Goal: Information Seeking & Learning: Learn about a topic

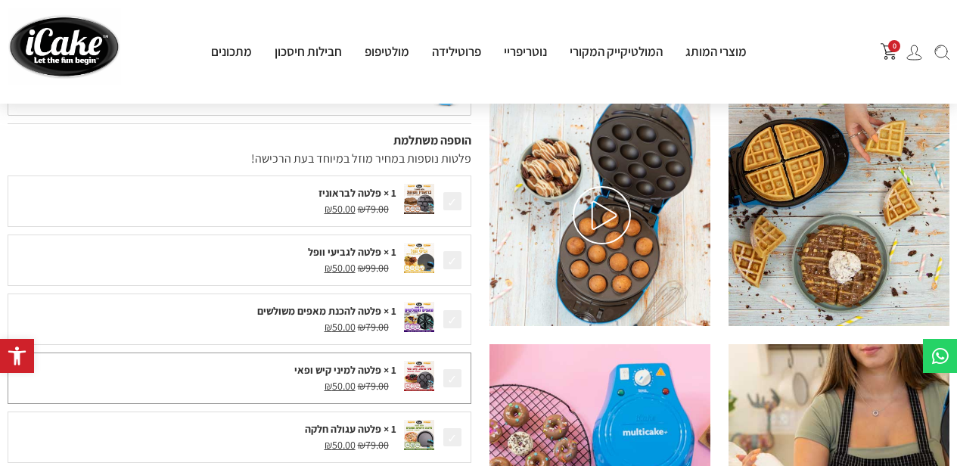
scroll to position [378, 0]
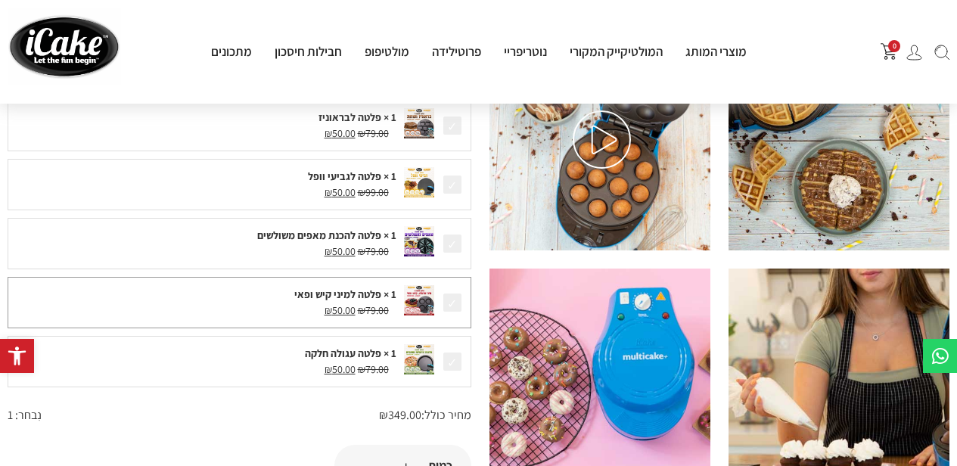
click at [372, 296] on div "1 × פלטה למיני קיש ופאי" at bounding box center [206, 295] width 381 height 16
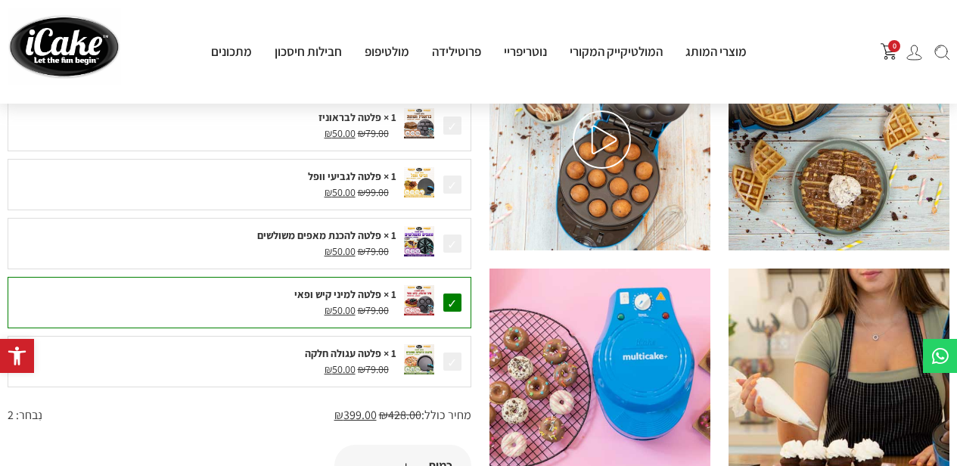
click at [372, 296] on div "1 × פלטה למיני קיש ופאי" at bounding box center [206, 295] width 381 height 16
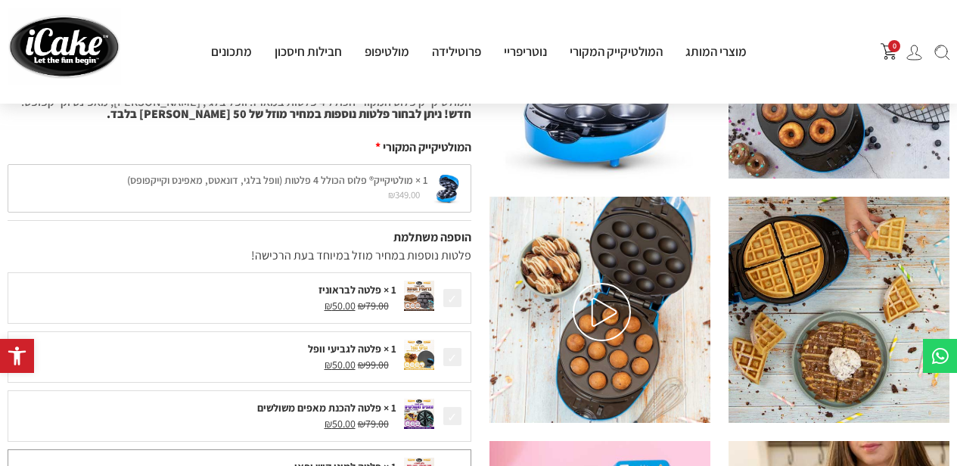
scroll to position [0, 0]
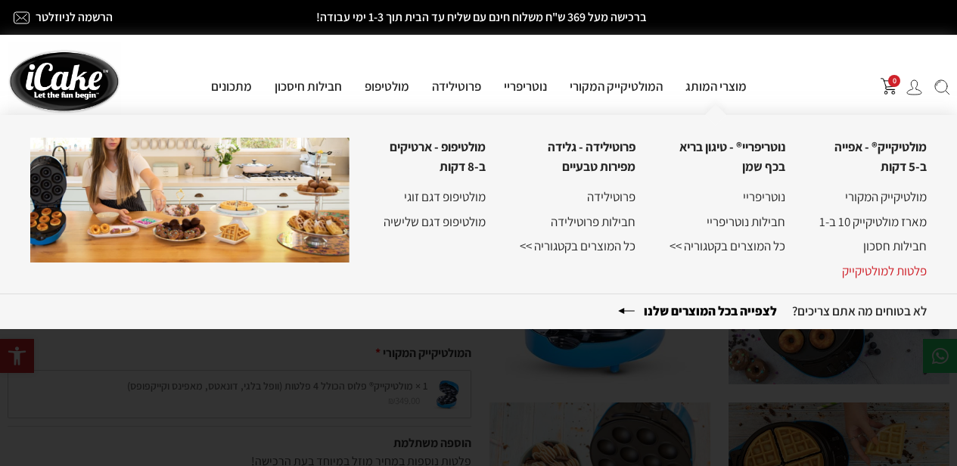
click at [884, 269] on link "פלטות למולטיקייק" at bounding box center [884, 271] width 85 height 17
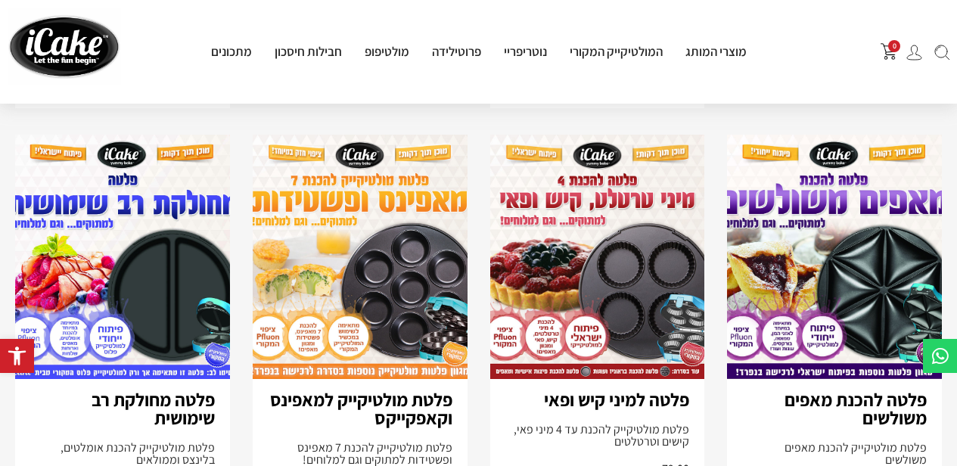
scroll to position [1060, 0]
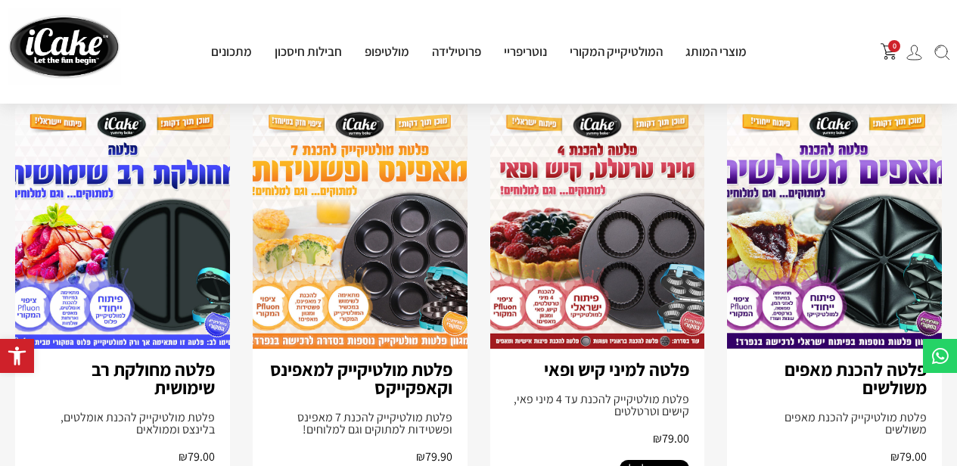
click at [620, 188] on img at bounding box center [597, 226] width 215 height 244
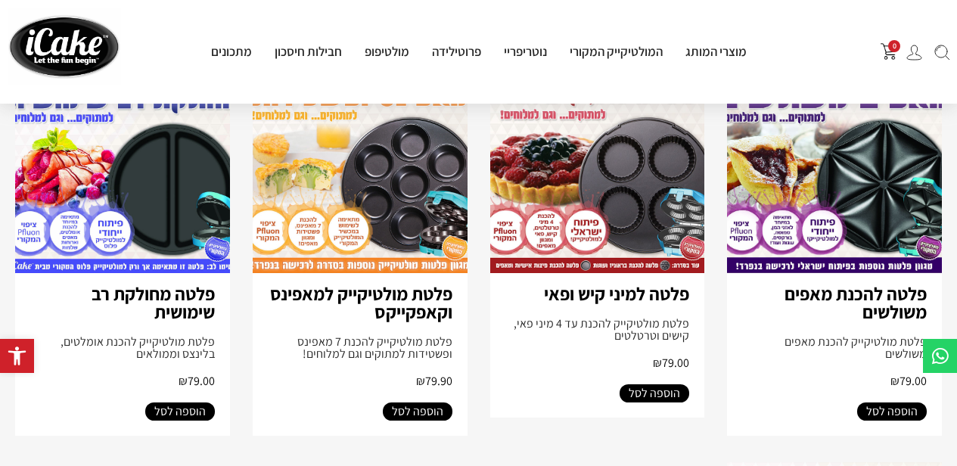
scroll to position [1211, 0]
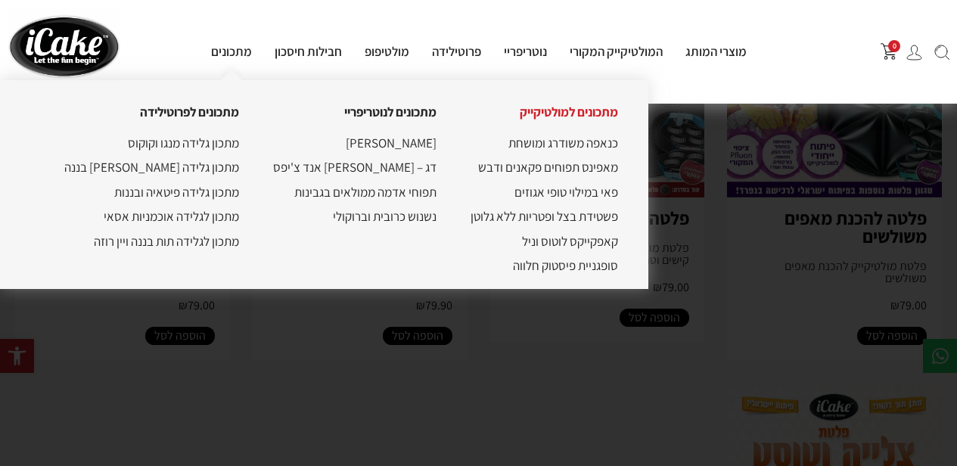
click at [534, 117] on link "מתכונים למולטיקייק" at bounding box center [569, 112] width 98 height 17
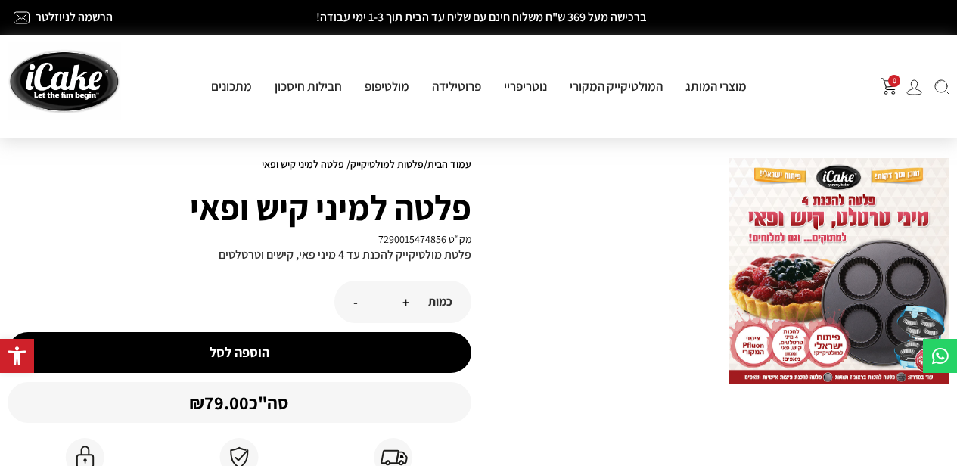
click at [901, 272] on img at bounding box center [839, 271] width 221 height 226
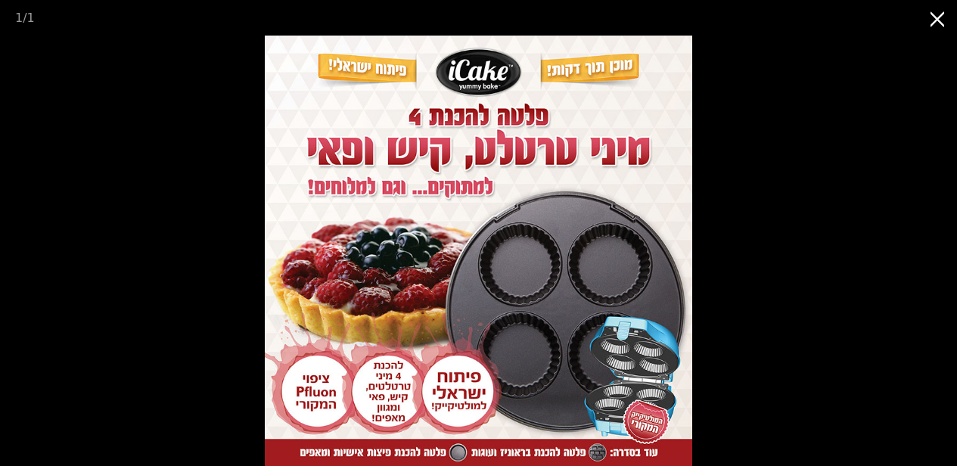
click at [928, 23] on button "Close gallery" at bounding box center [939, 18] width 38 height 36
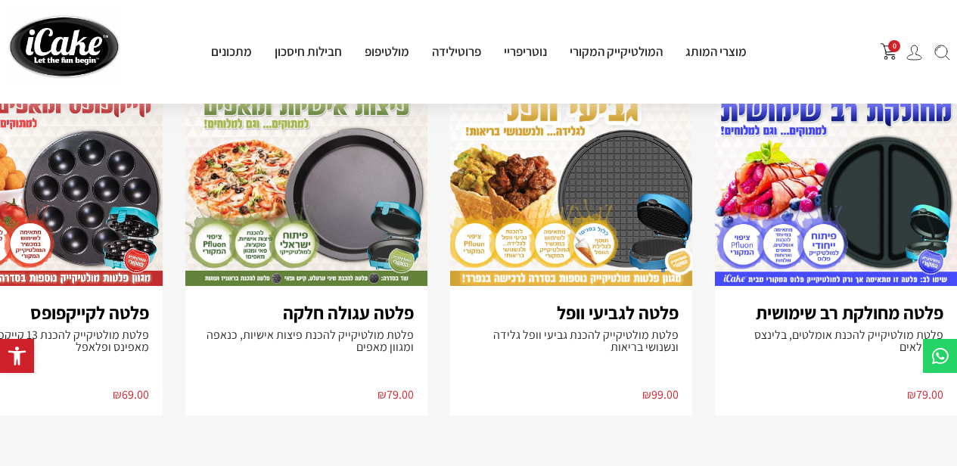
scroll to position [681, 0]
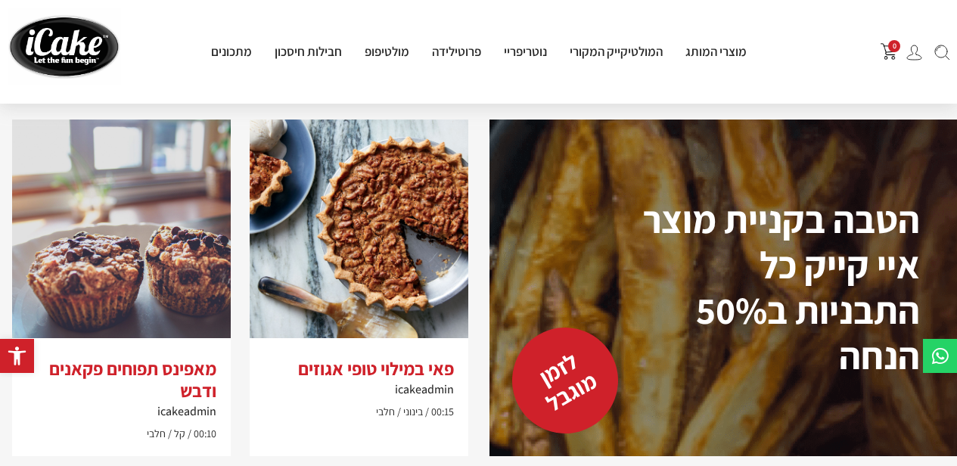
scroll to position [1968, 0]
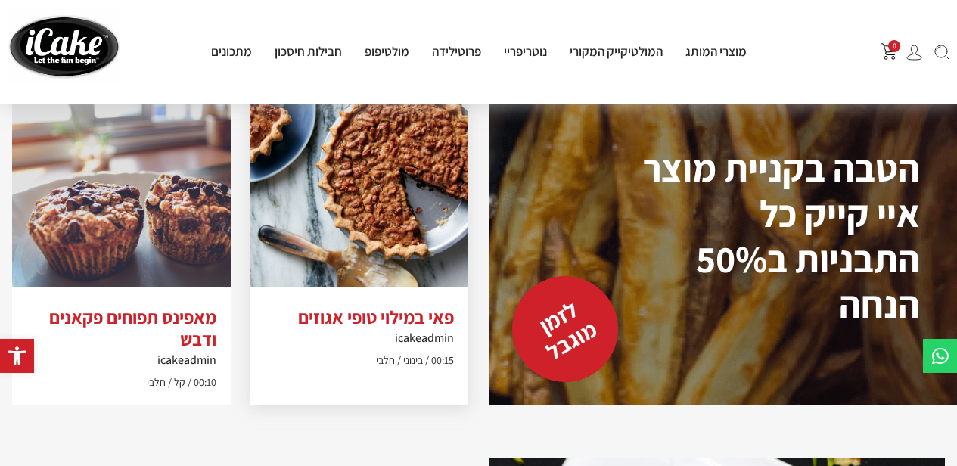
click at [402, 213] on img at bounding box center [359, 177] width 219 height 219
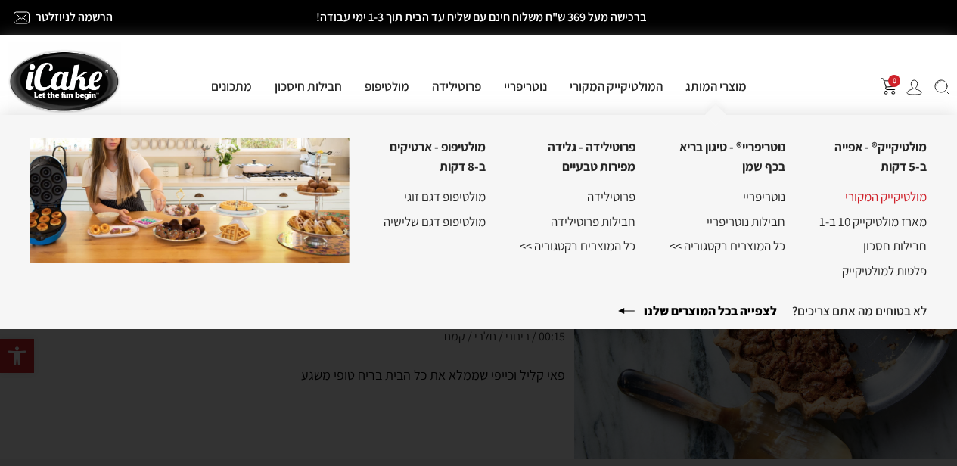
click at [897, 193] on link "מולטיקייק המקורי" at bounding box center [886, 196] width 82 height 17
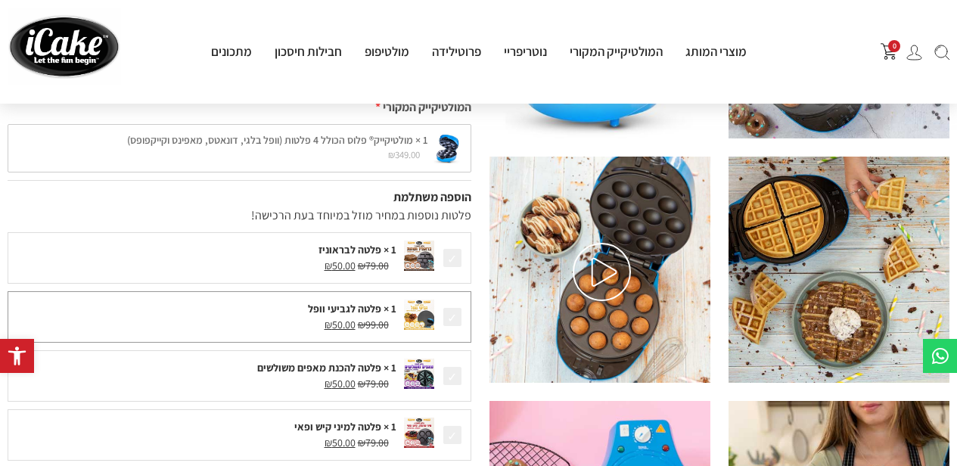
scroll to position [227, 0]
